Goal: Transaction & Acquisition: Purchase product/service

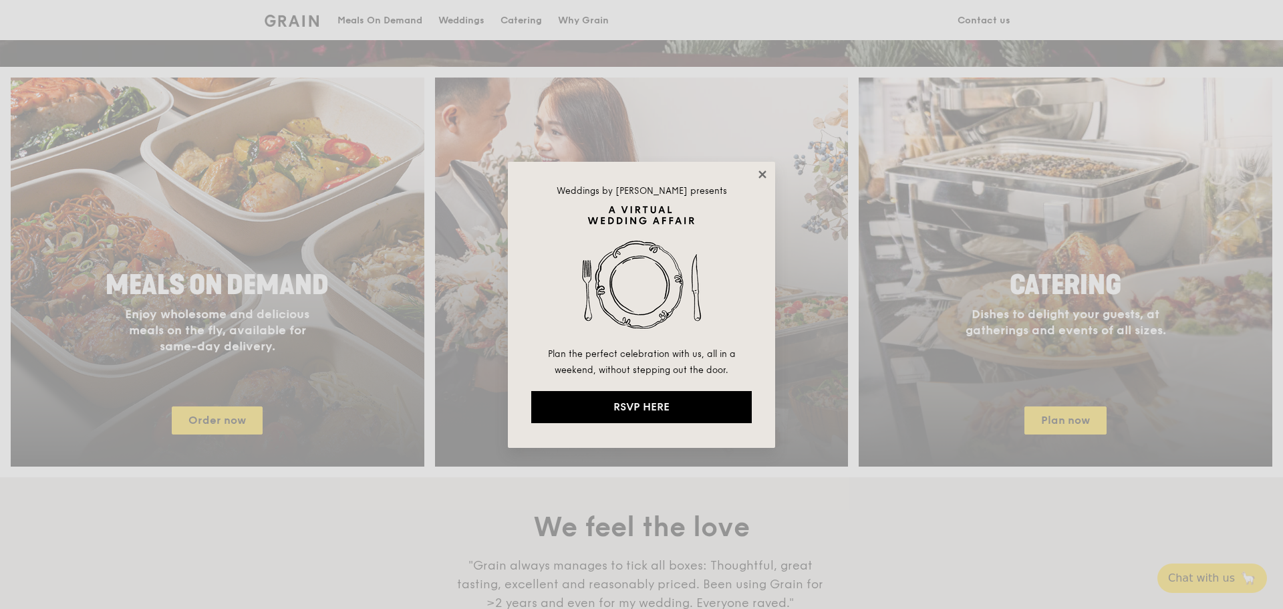
click at [763, 175] on icon at bounding box center [762, 173] width 7 height 7
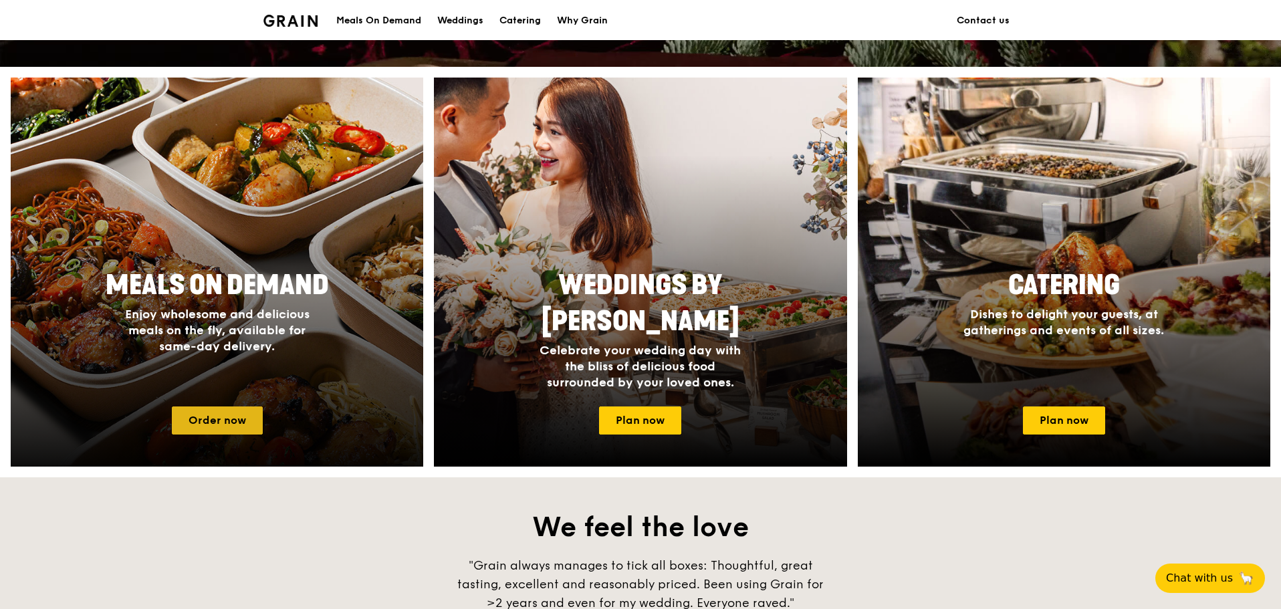
click at [235, 413] on link "Order now" at bounding box center [217, 420] width 91 height 28
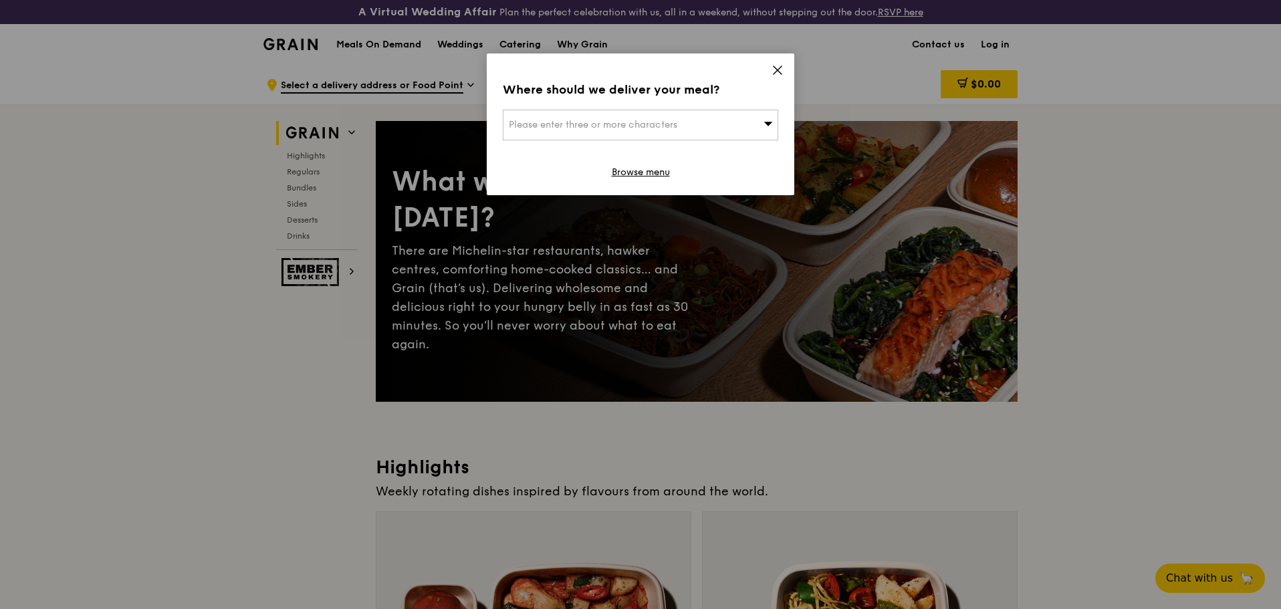
click at [777, 65] on icon at bounding box center [777, 70] width 12 height 12
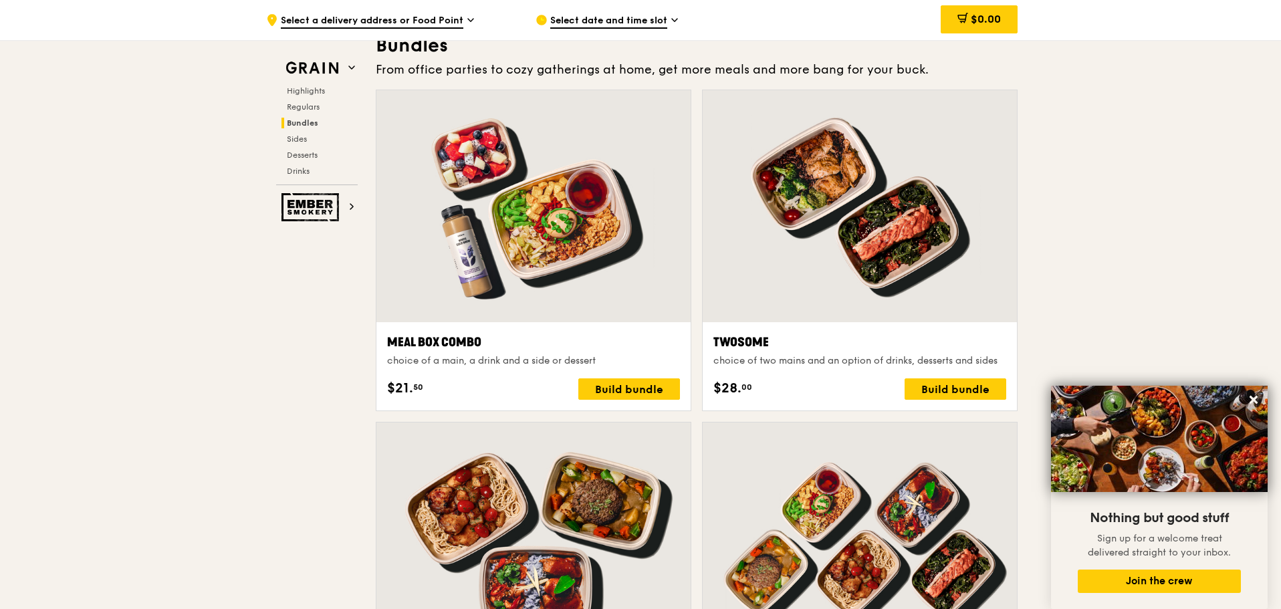
scroll to position [1786, 0]
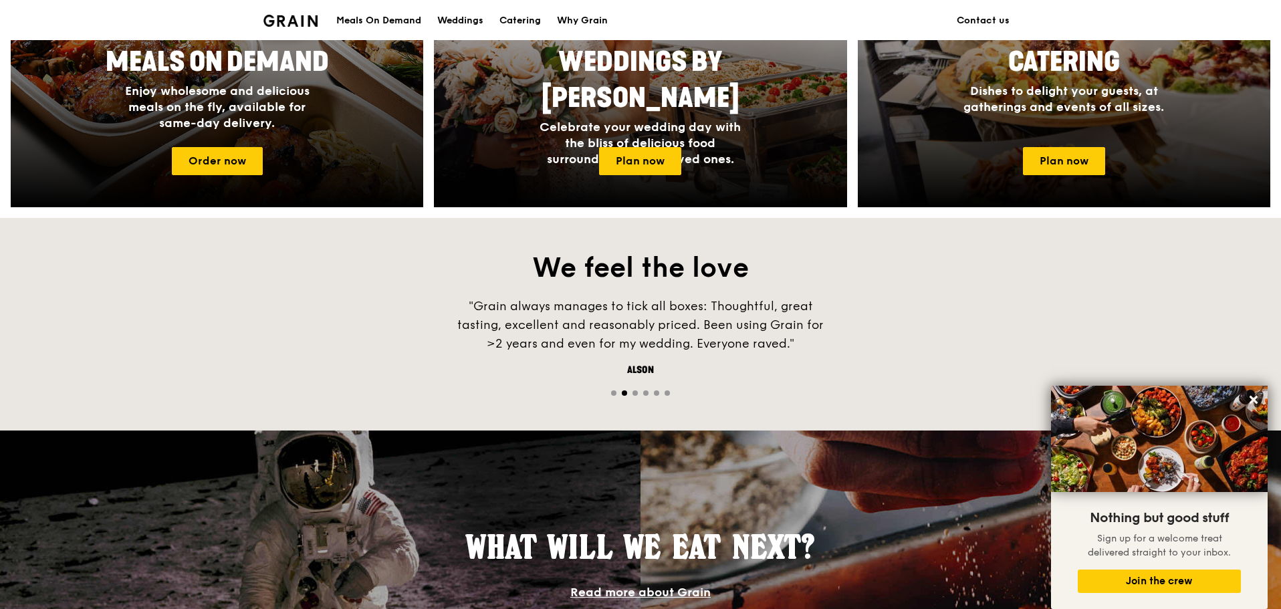
scroll to position [531, 0]
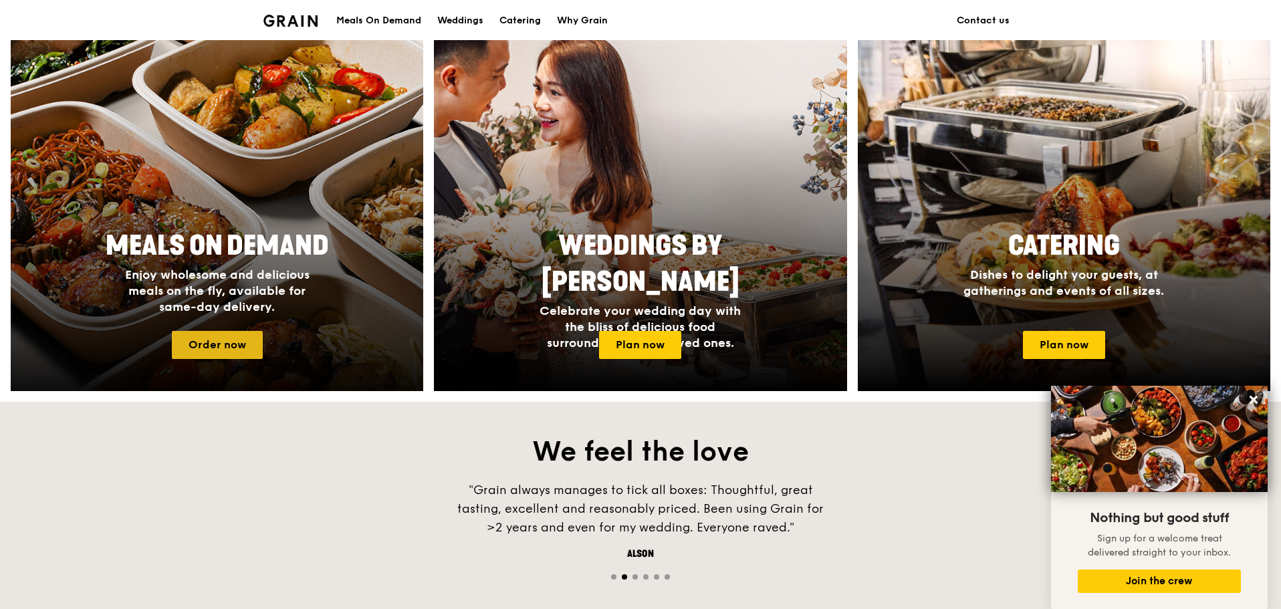
click at [236, 350] on link "Order now" at bounding box center [217, 345] width 91 height 28
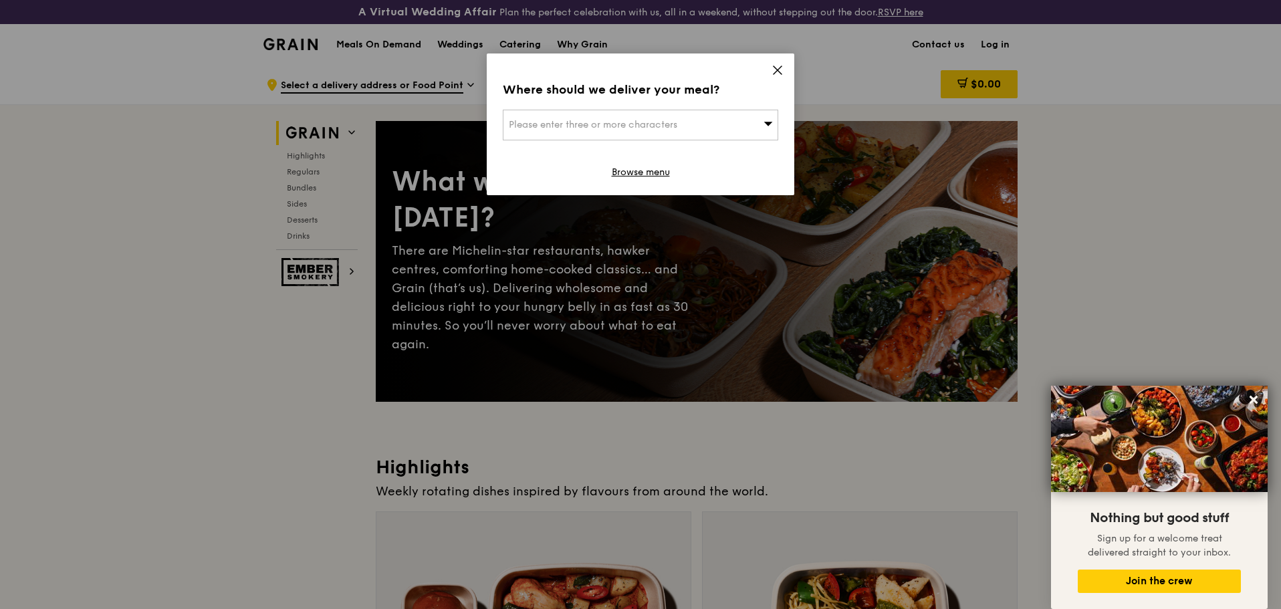
click at [776, 64] on icon at bounding box center [777, 70] width 12 height 12
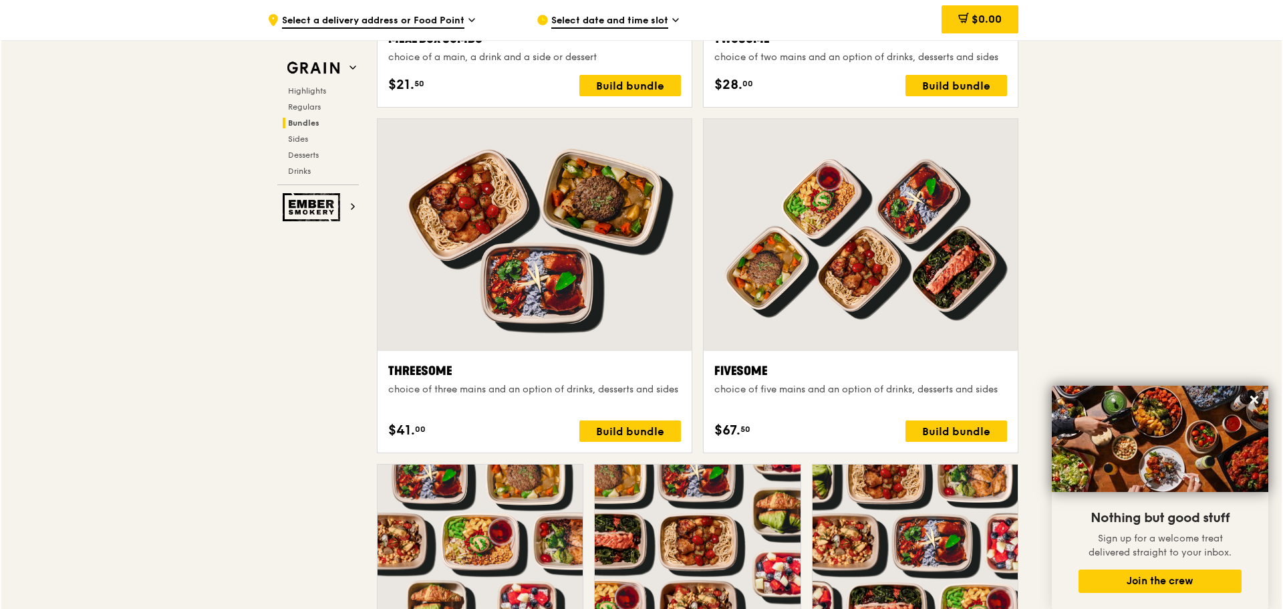
scroll to position [2540, 0]
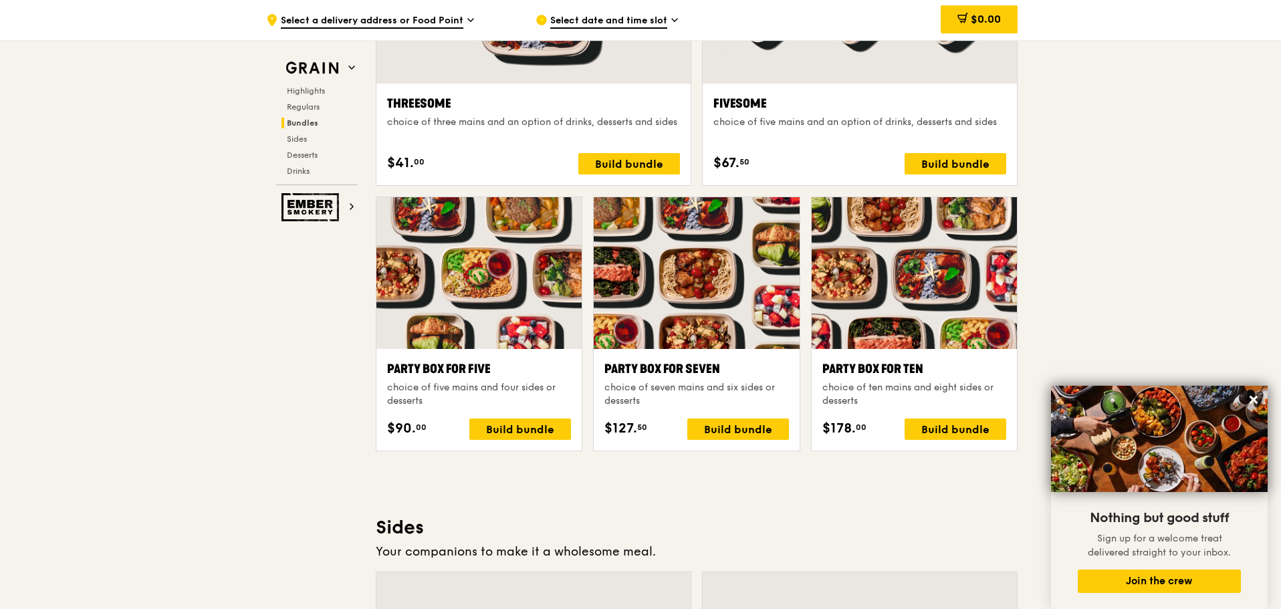
click at [668, 333] on div at bounding box center [695, 273] width 205 height 152
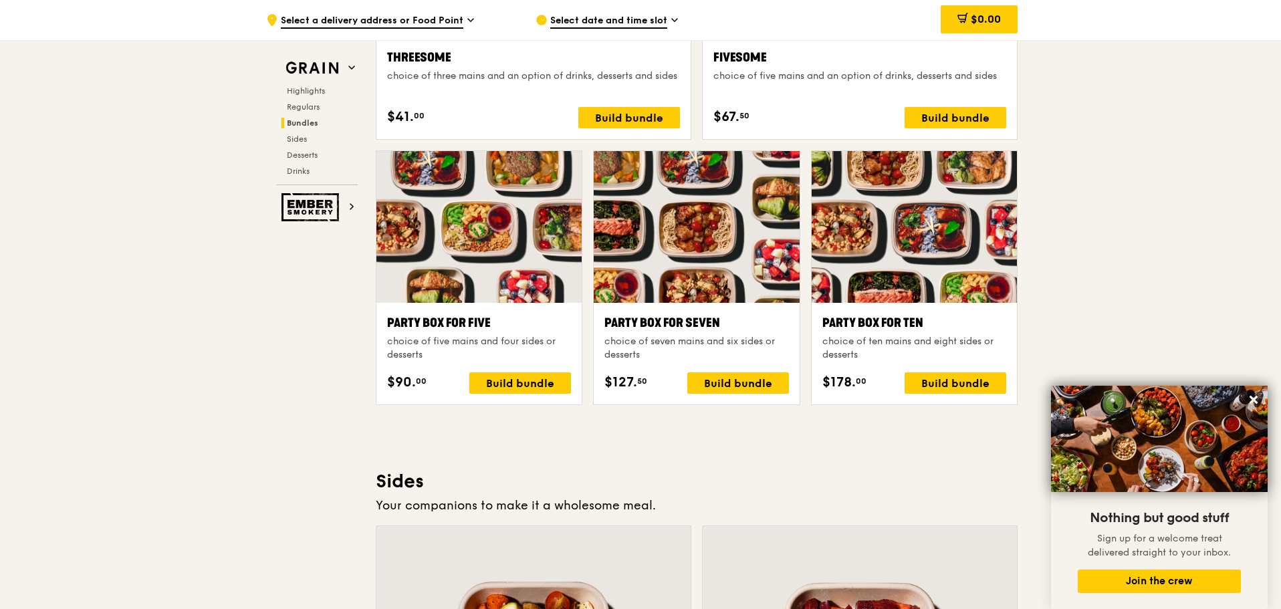
scroll to position [2406, 0]
